Goal: Information Seeking & Learning: Learn about a topic

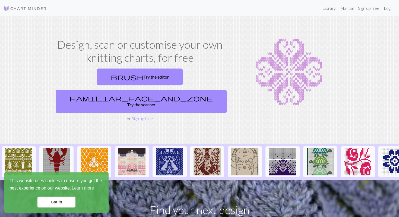
click at [58, 200] on link "Got it!" at bounding box center [56, 201] width 38 height 11
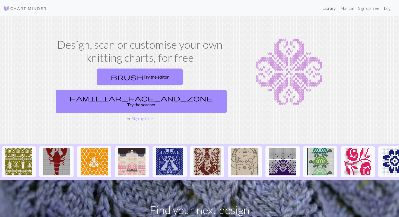
click at [333, 8] on link "Library" at bounding box center [329, 8] width 18 height 11
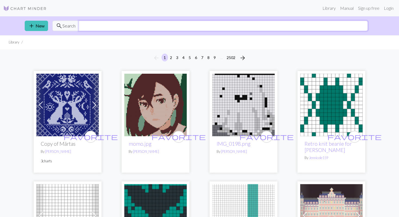
click at [288, 25] on input "text" at bounding box center [223, 26] width 289 height 10
type input "hat"
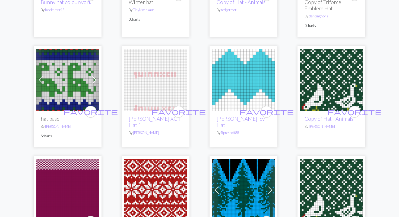
scroll to position [380, 0]
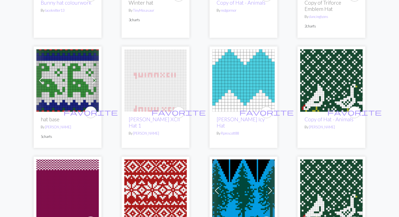
click at [325, 76] on img at bounding box center [331, 80] width 62 height 62
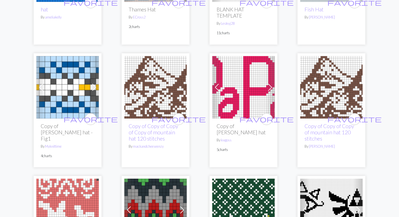
scroll to position [134, 0]
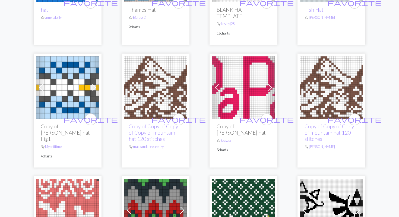
click at [177, 107] on img at bounding box center [155, 87] width 62 height 62
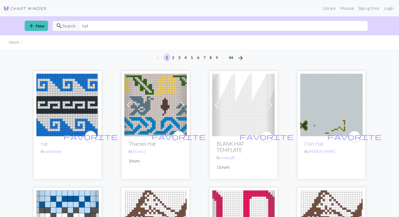
click at [246, 128] on img at bounding box center [243, 105] width 62 height 62
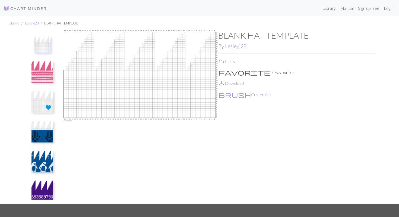
click at [43, 70] on img at bounding box center [42, 72] width 22 height 22
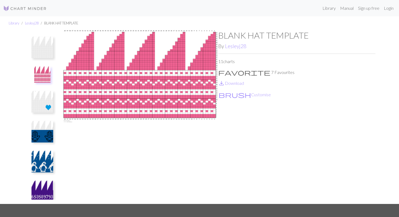
click at [45, 44] on img at bounding box center [42, 47] width 22 height 22
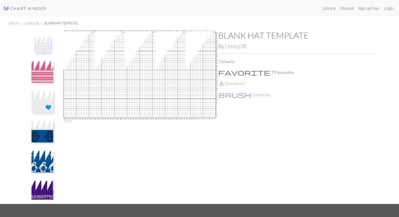
click at [41, 156] on img at bounding box center [42, 161] width 22 height 22
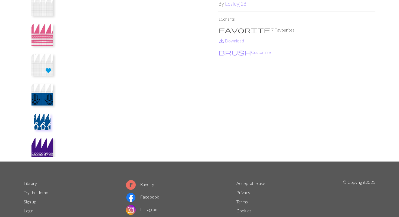
scroll to position [42, 0]
